Goal: Information Seeking & Learning: Stay updated

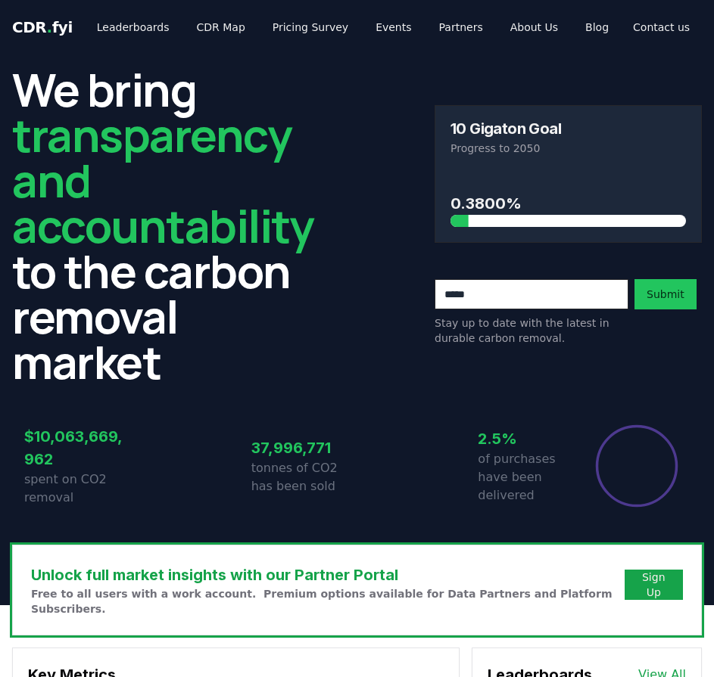
scroll to position [530, 0]
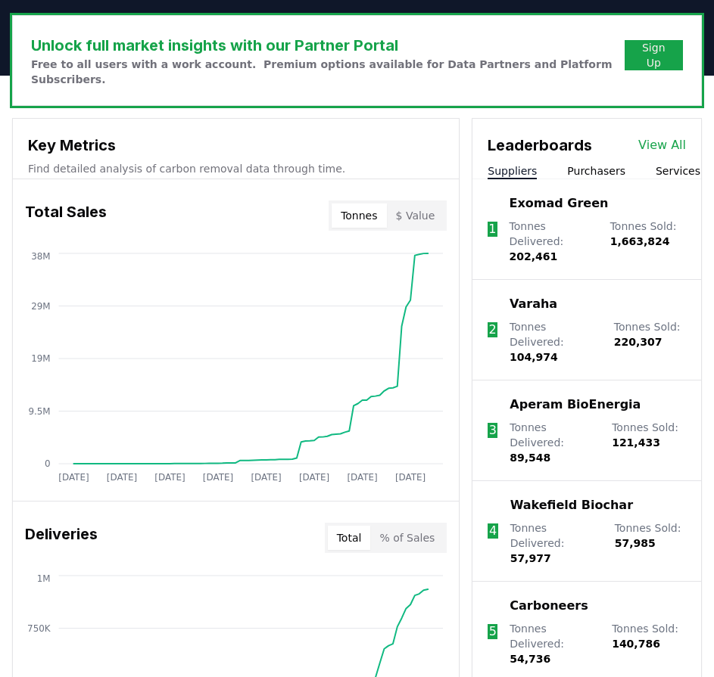
click at [372, 204] on button "Tonnes" at bounding box center [359, 216] width 54 height 24
click at [425, 204] on button "$ Value" at bounding box center [416, 216] width 58 height 24
click at [30, 409] on icon "[DATE] [DATE] [DATE] [DATE] [DATE] [DATE] [DATE] [DATE] $0 $3B $6B $9B $12B" at bounding box center [230, 370] width 434 height 242
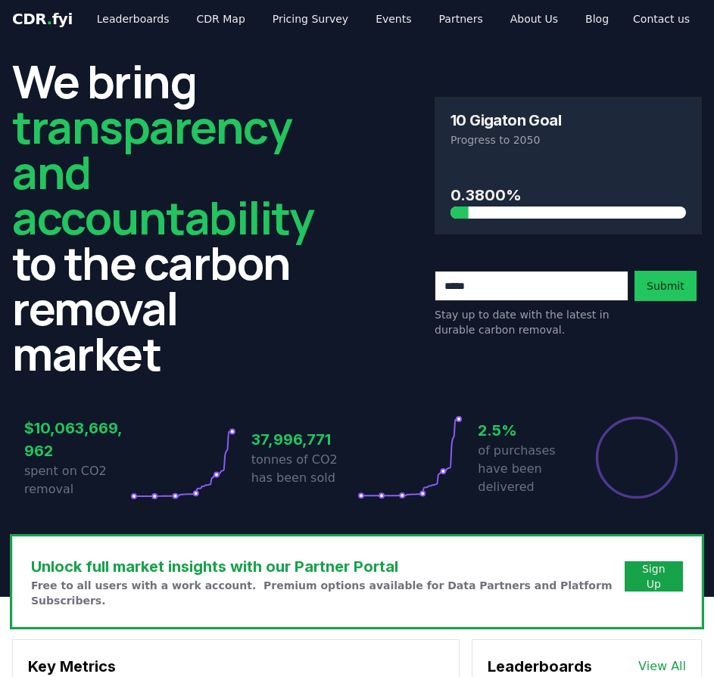
scroll to position [0, 0]
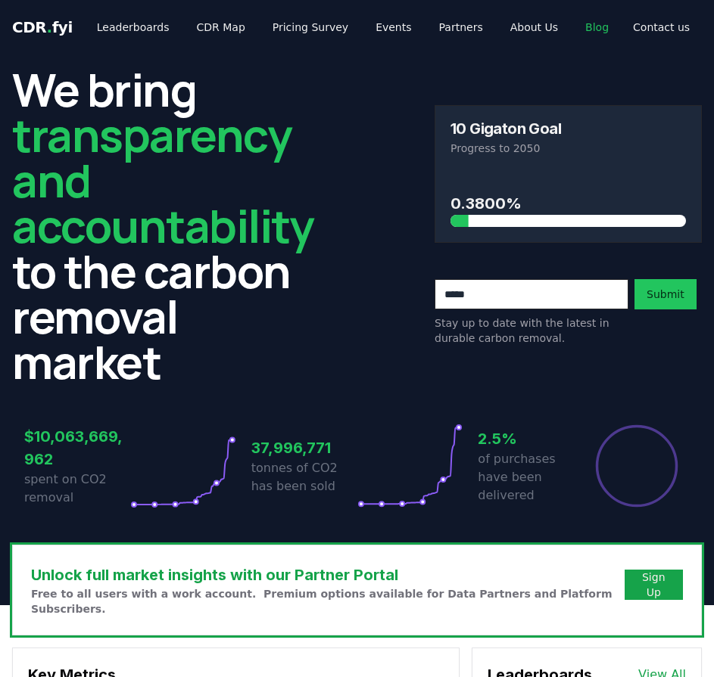
click at [573, 29] on link "Blog" at bounding box center [597, 27] width 48 height 27
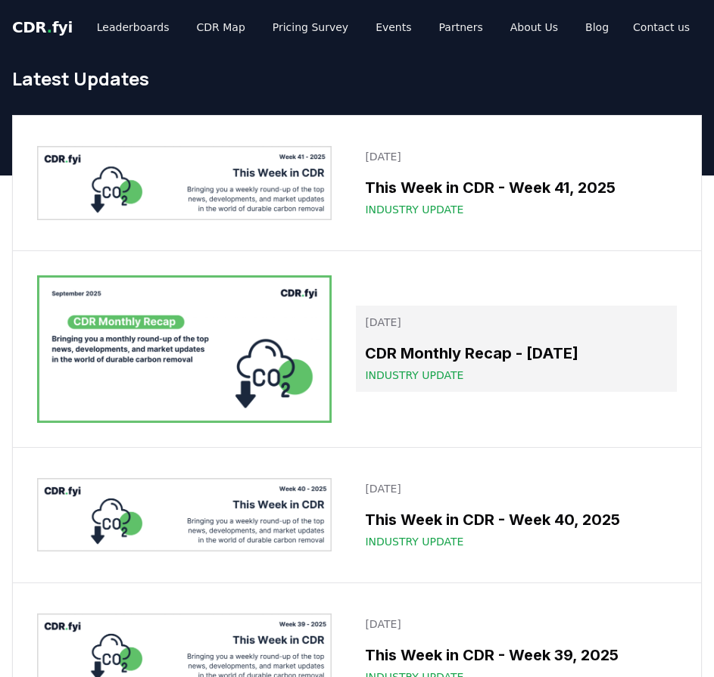
click at [430, 341] on link "[DATE] CDR Monthly Recap - [DATE] Industry Update" at bounding box center [516, 349] width 321 height 86
click at [426, 372] on span "Industry Update" at bounding box center [414, 375] width 98 height 15
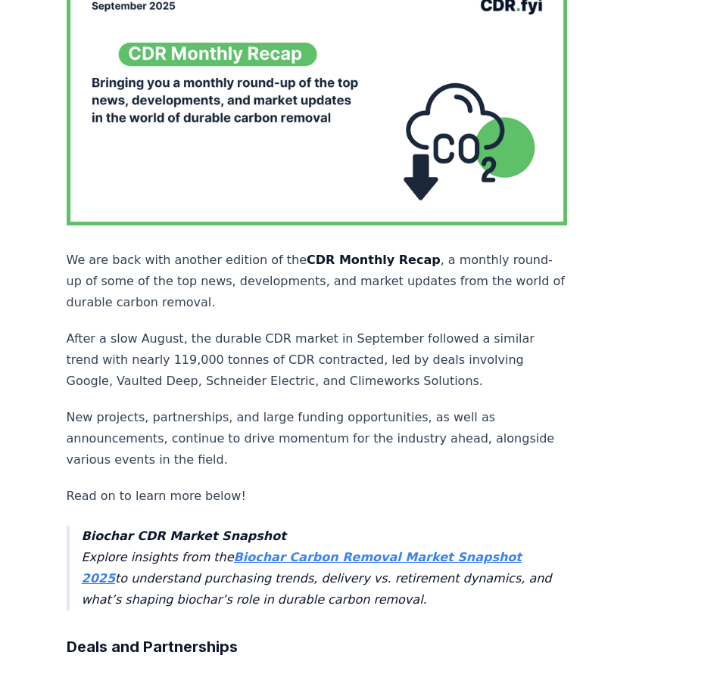
scroll to position [151, 0]
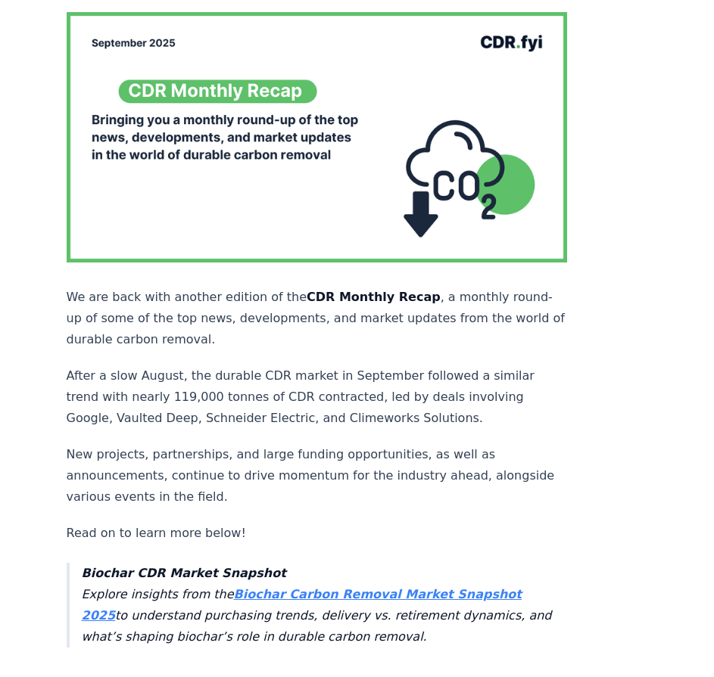
click at [161, 366] on p "After a slow August, the durable CDR market in September followed a similar tre…" at bounding box center [317, 398] width 501 height 64
click at [172, 366] on p "After a slow August, the durable CDR market in September followed a similar tre…" at bounding box center [317, 398] width 501 height 64
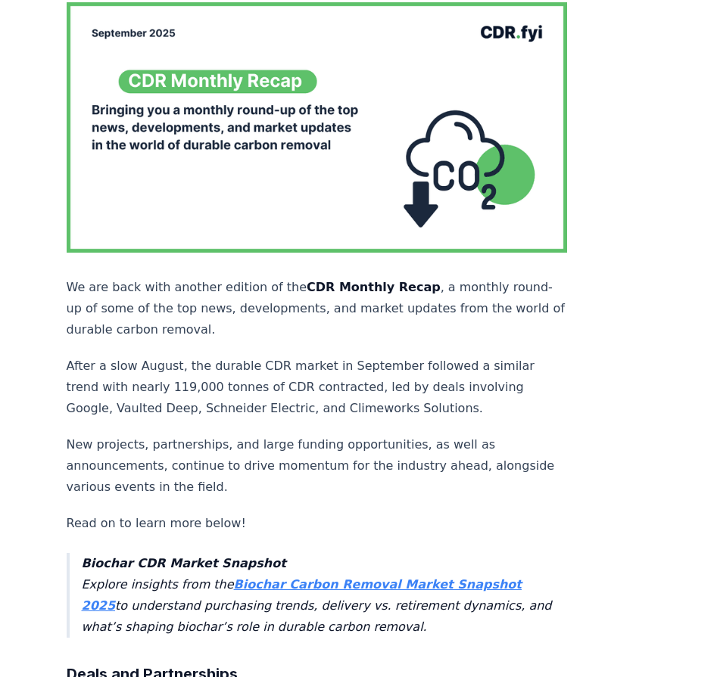
scroll to position [76, 0]
